Goal: Download file/media

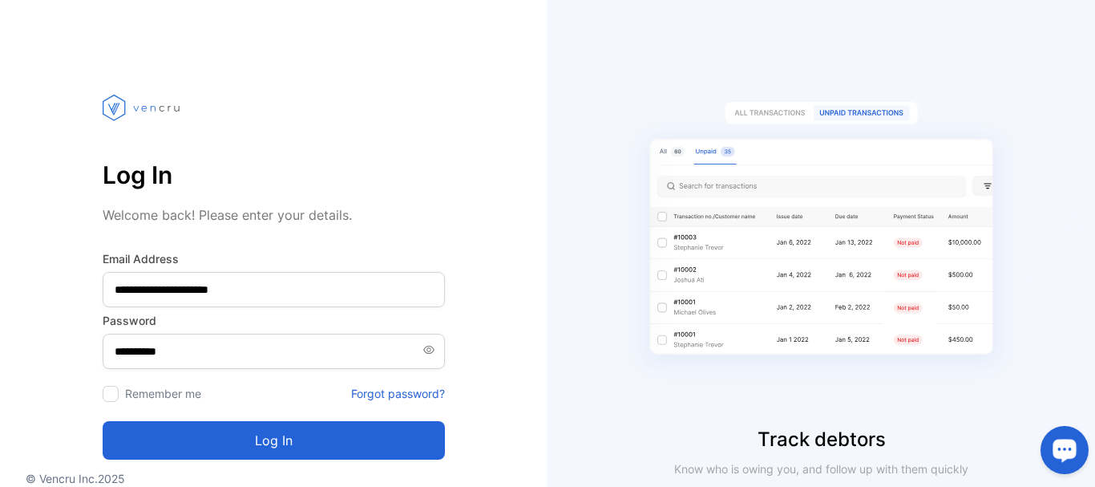
click at [267, 437] on button "Log in" at bounding box center [274, 440] width 342 height 38
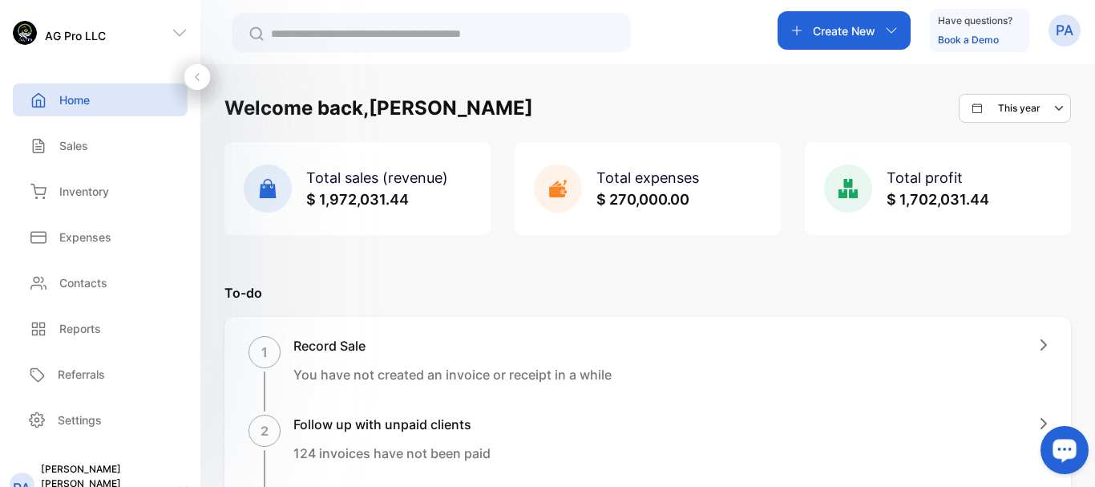
click at [72, 144] on p "Sales" at bounding box center [73, 145] width 29 height 17
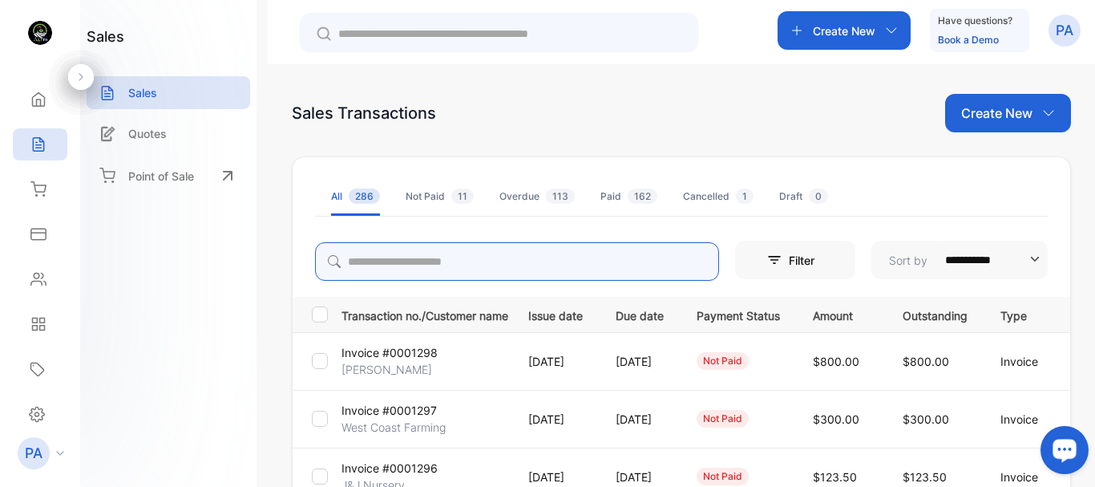
click at [480, 266] on input "search" at bounding box center [517, 261] width 404 height 38
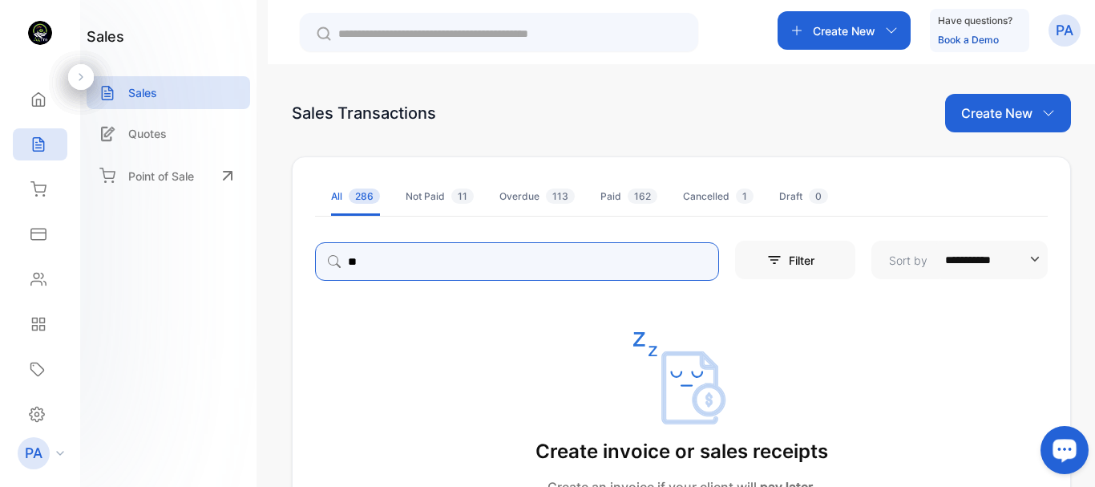
type input "*"
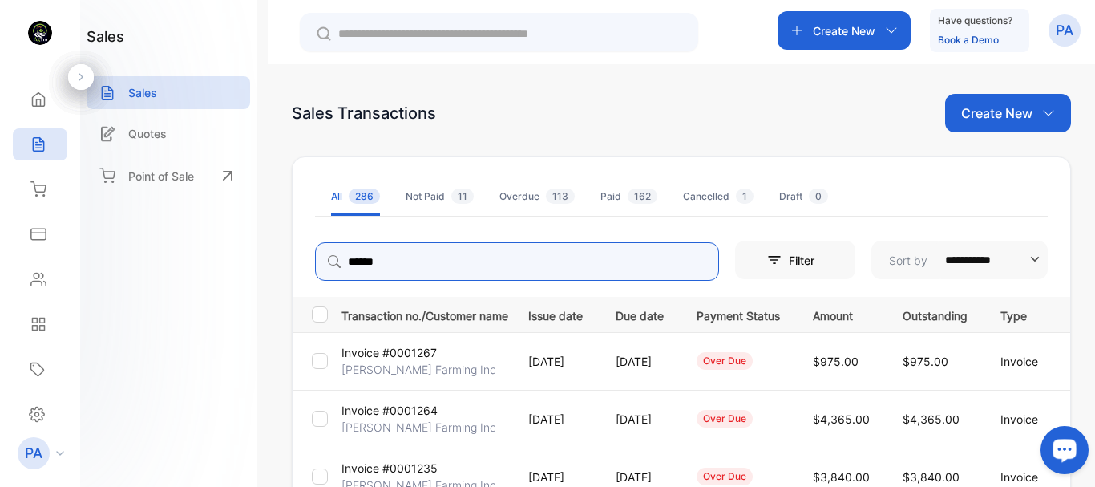
type input "******"
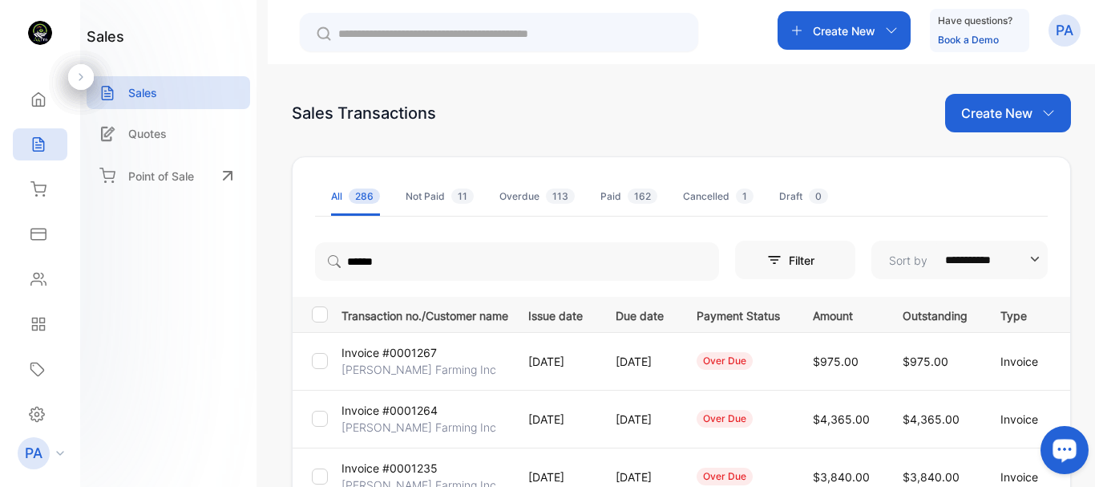
click at [415, 358] on p "Invoice #0001267" at bounding box center [388, 352] width 95 height 17
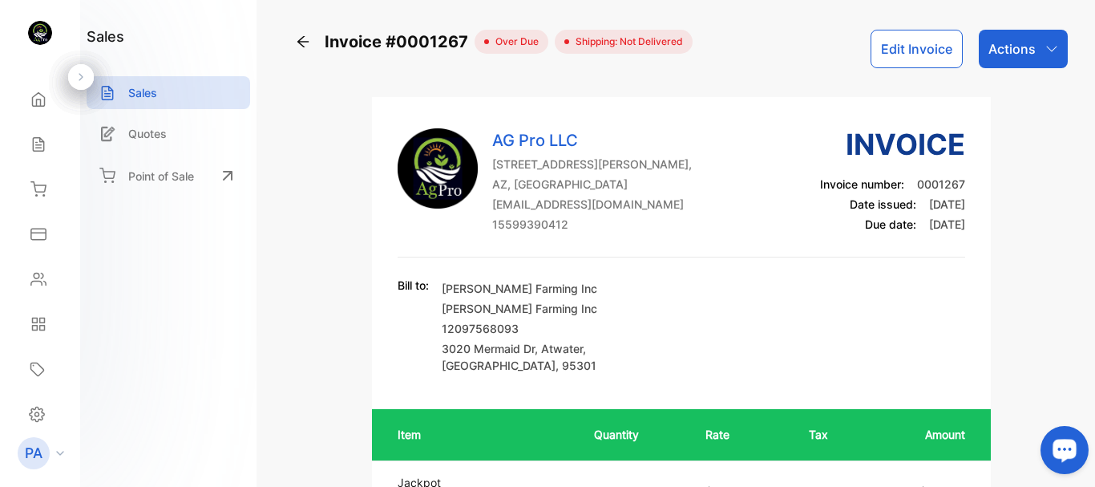
click at [1015, 44] on p "Actions" at bounding box center [1011, 48] width 47 height 19
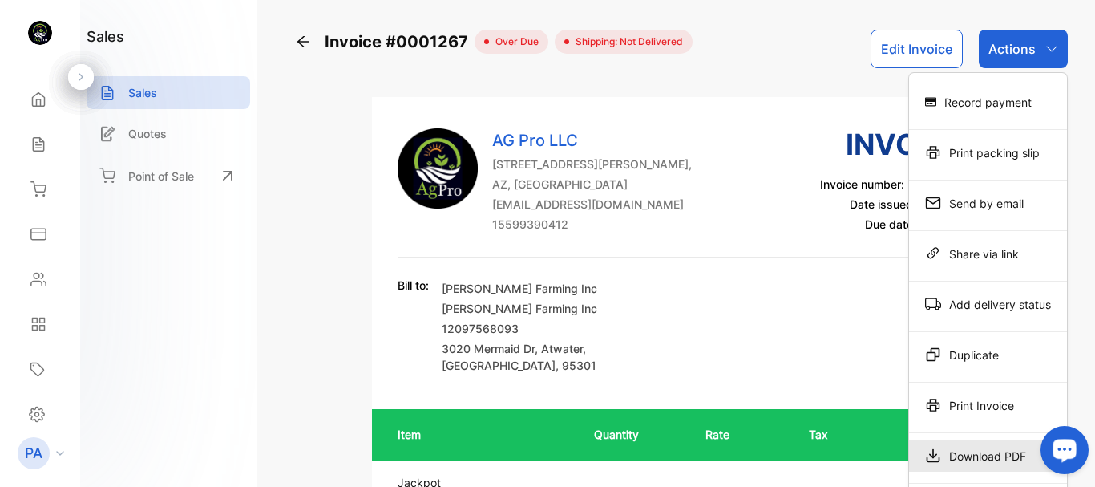
click at [951, 454] on div "Download PDF" at bounding box center [988, 455] width 158 height 32
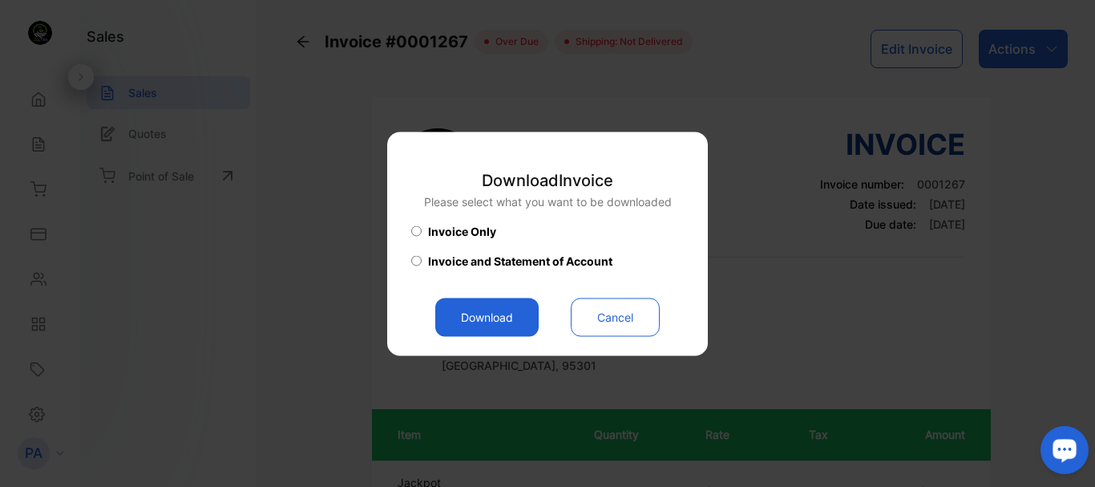
click at [475, 266] on span "Invoice and Statement of Account" at bounding box center [520, 260] width 184 height 17
click at [483, 314] on button "Download" at bounding box center [486, 316] width 103 height 38
